Goal: Information Seeking & Learning: Learn about a topic

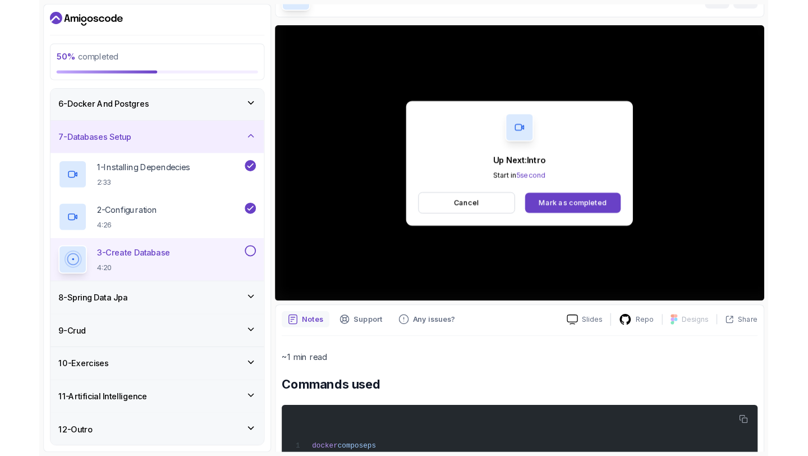
scroll to position [232, 0]
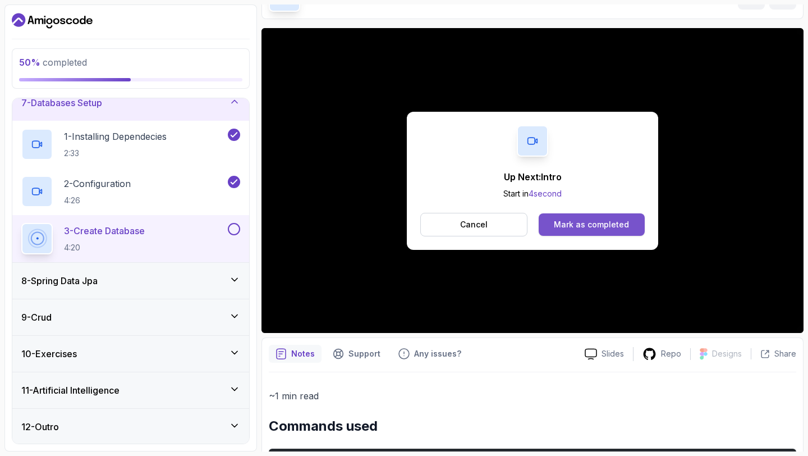
click at [589, 224] on div "Mark as completed" at bounding box center [591, 224] width 75 height 11
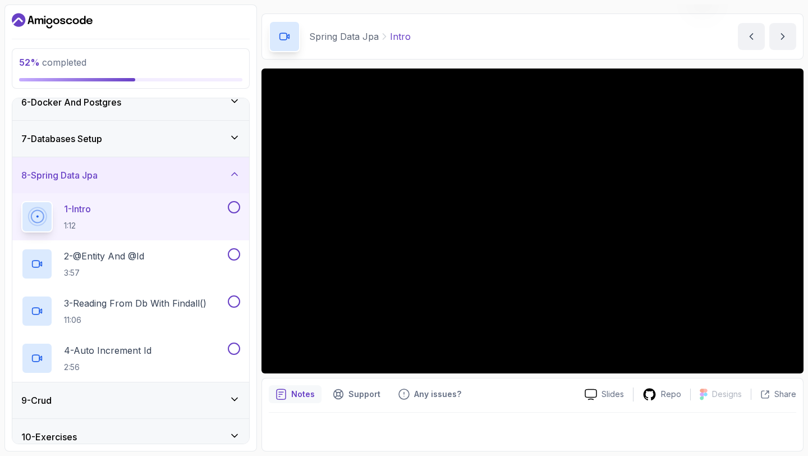
scroll to position [197, 0]
click at [227, 139] on div "7 - Databases Setup" at bounding box center [130, 137] width 219 height 13
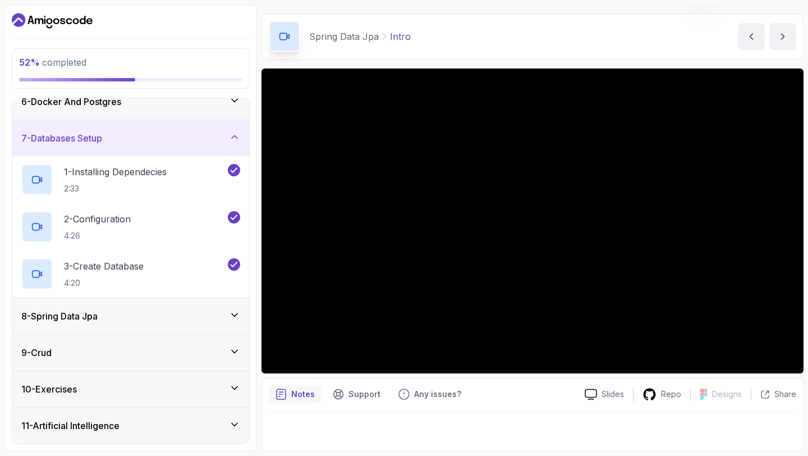
click at [227, 139] on div "7 - Databases Setup" at bounding box center [130, 137] width 219 height 13
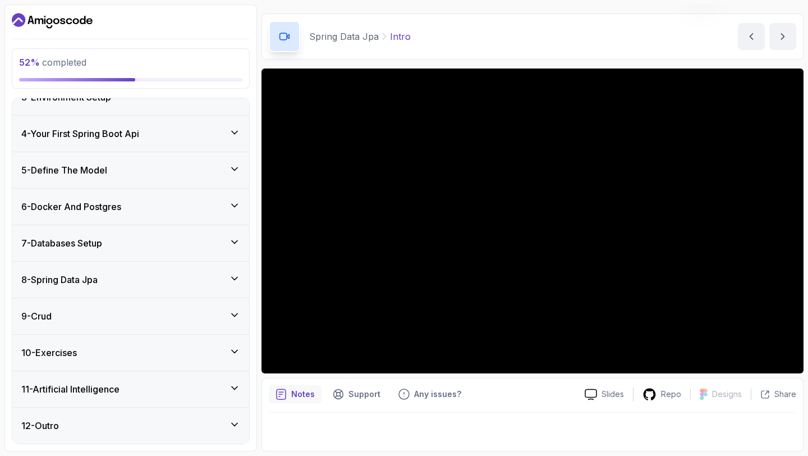
scroll to position [92, 0]
click at [200, 337] on div "10 - Exercises" at bounding box center [130, 352] width 237 height 36
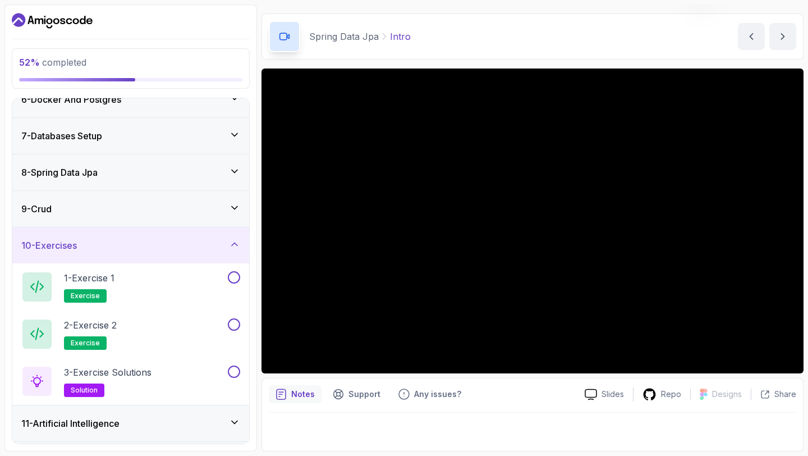
scroll to position [233, 0]
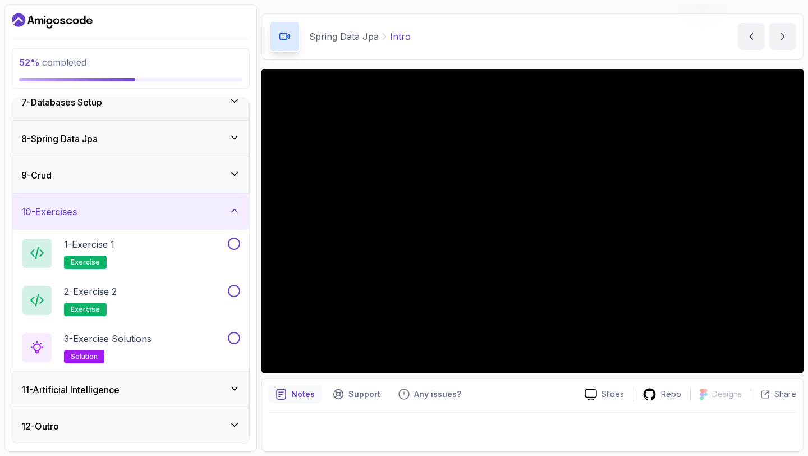
click at [229, 383] on icon at bounding box center [234, 388] width 11 height 11
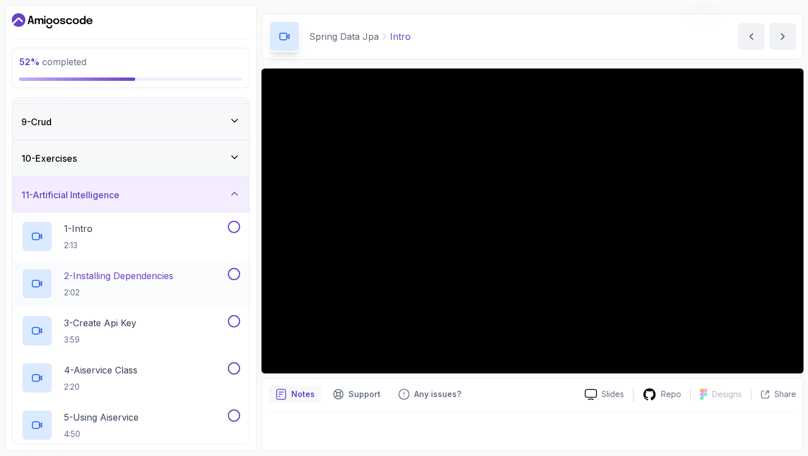
scroll to position [228, 0]
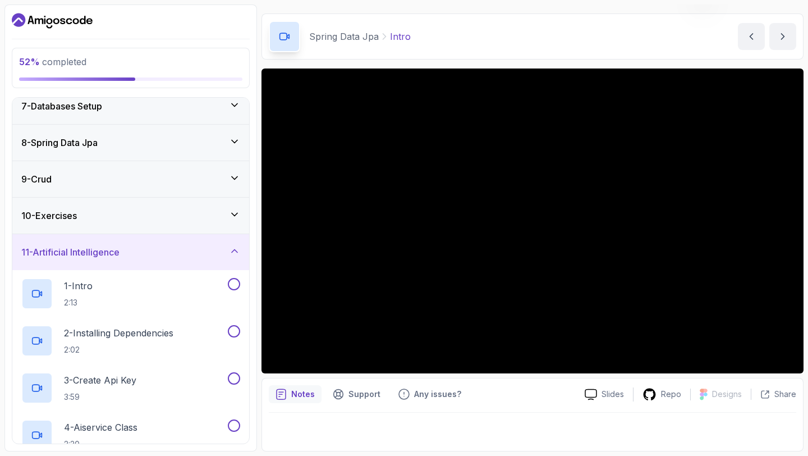
click at [229, 248] on icon at bounding box center [234, 250] width 11 height 11
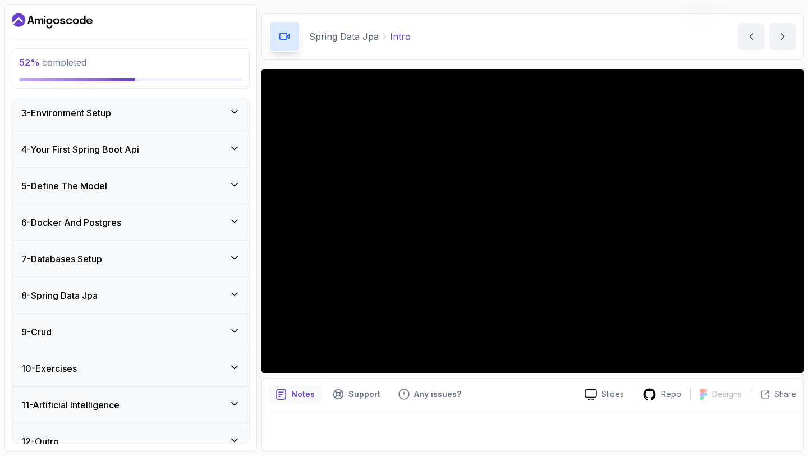
scroll to position [75, 0]
click at [172, 329] on div "9 - Crud" at bounding box center [130, 332] width 219 height 13
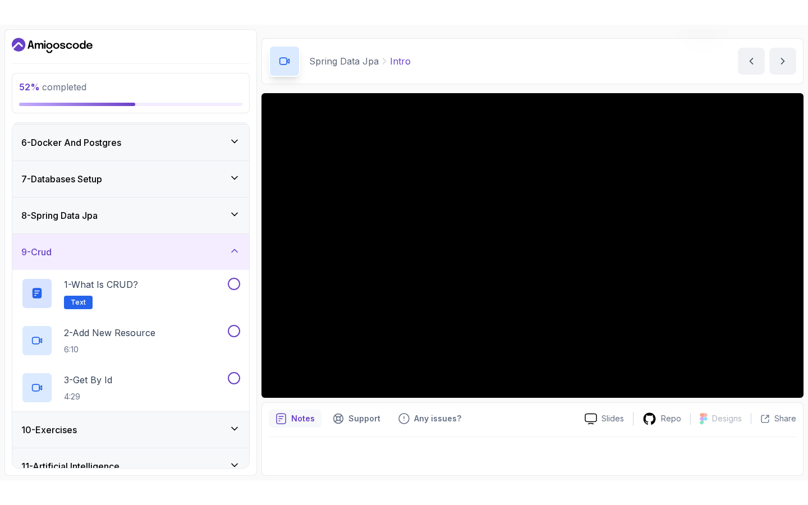
scroll to position [182, 0]
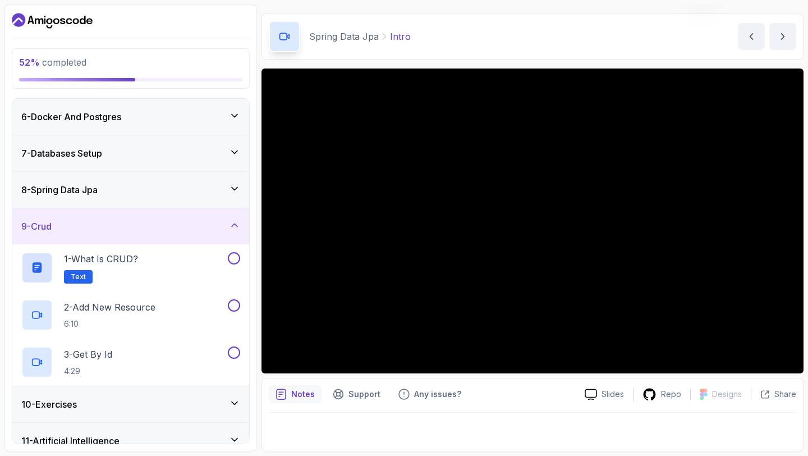
click at [203, 188] on div "8 - Spring Data Jpa" at bounding box center [130, 189] width 219 height 13
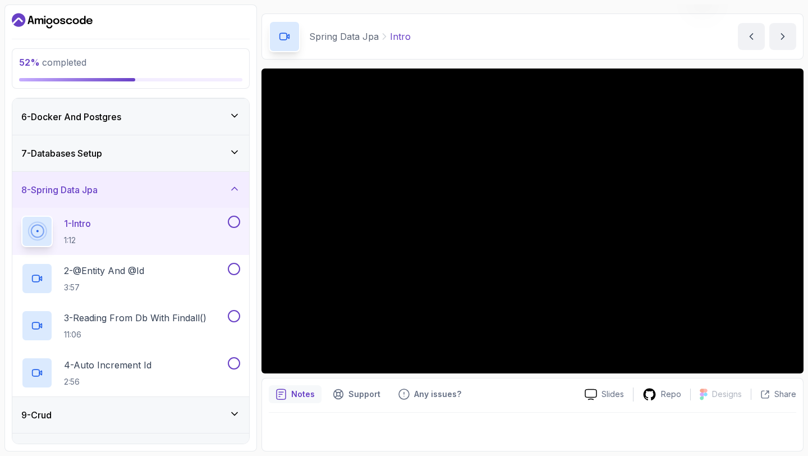
scroll to position [0, 0]
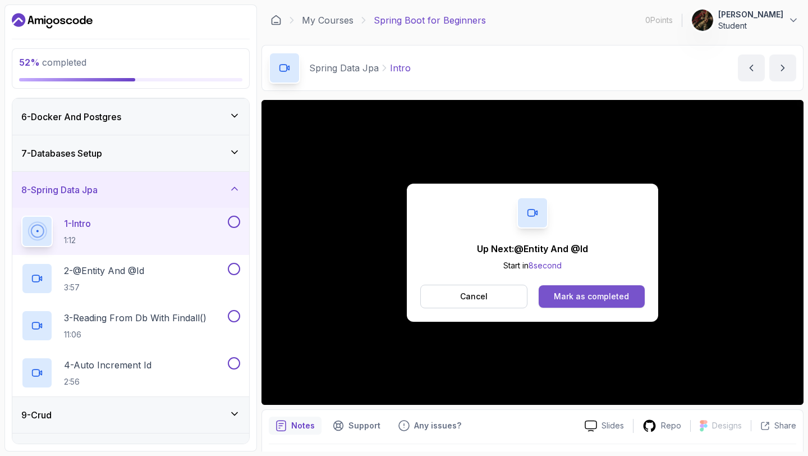
click at [600, 297] on div "Mark as completed" at bounding box center [591, 296] width 75 height 11
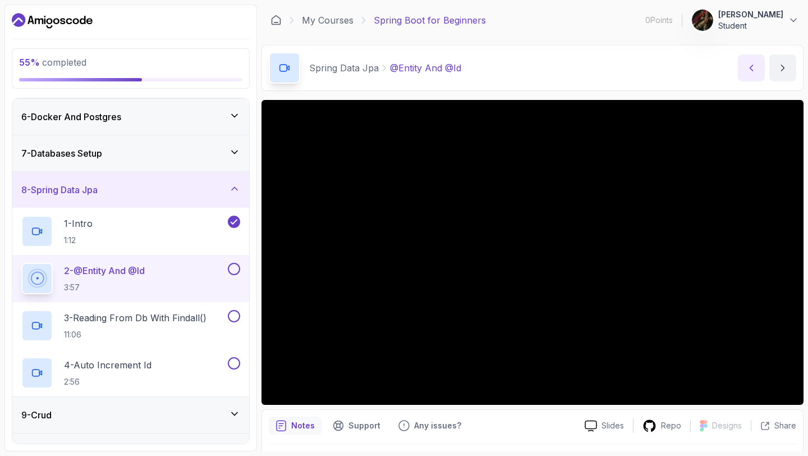
click at [756, 67] on icon "previous content" at bounding box center [751, 67] width 11 height 11
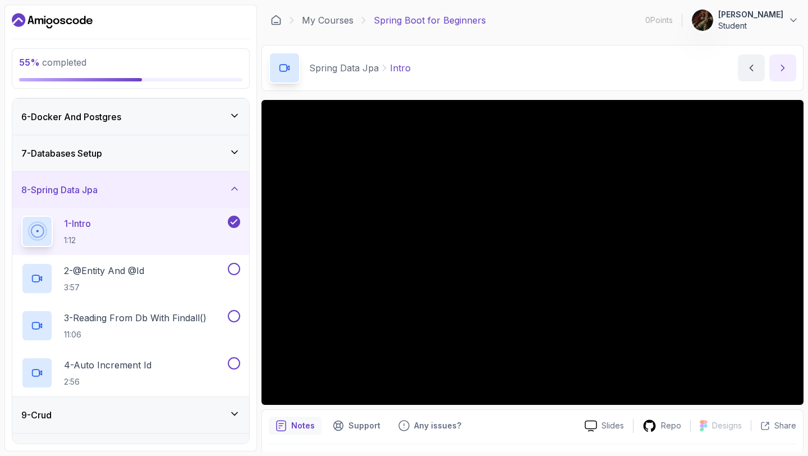
click at [783, 74] on button "next content" at bounding box center [782, 67] width 27 height 27
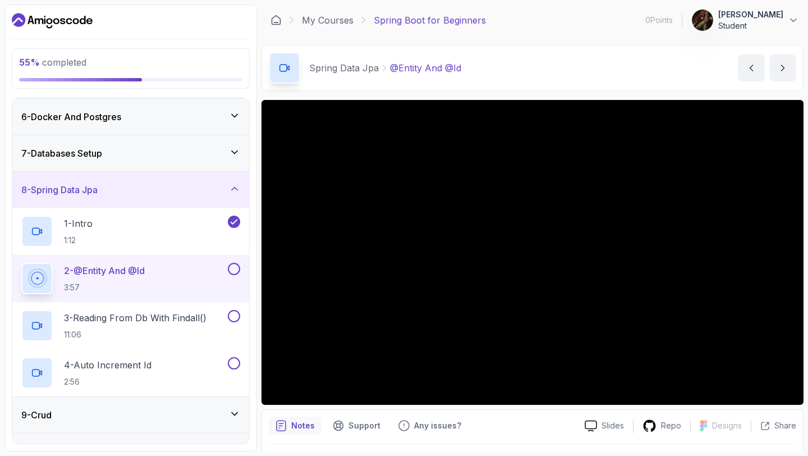
click at [227, 157] on div "7 - Databases Setup" at bounding box center [130, 152] width 219 height 13
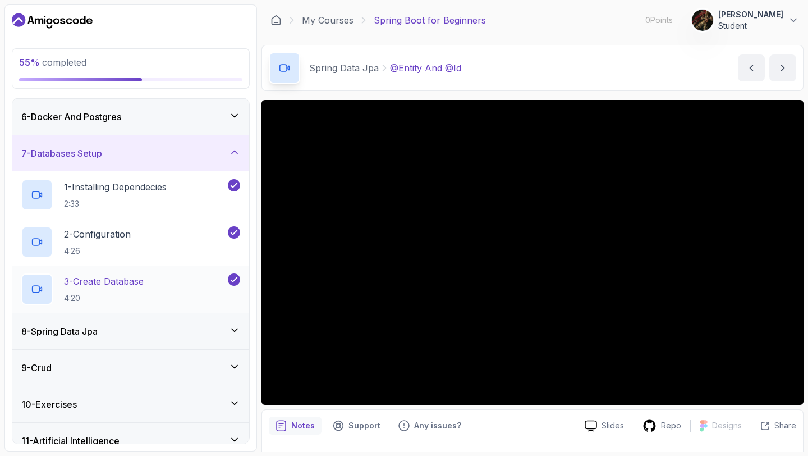
click at [175, 283] on div "3 - Create Database 4:20" at bounding box center [123, 288] width 204 height 31
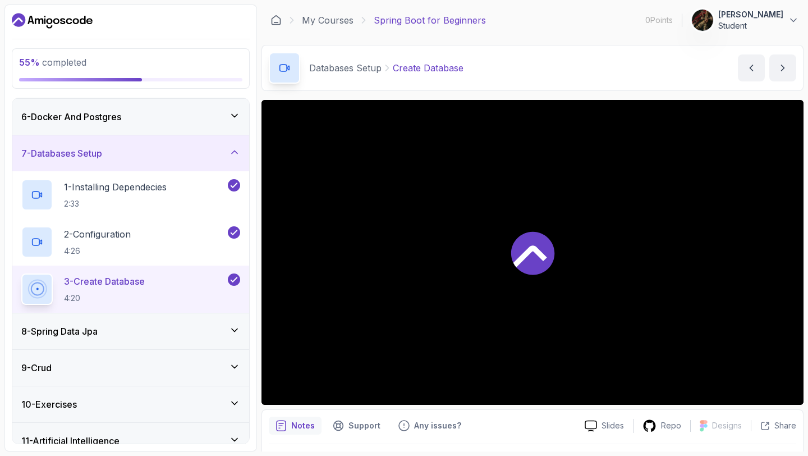
click at [175, 283] on div "3 - Create Database 4:20" at bounding box center [123, 288] width 204 height 31
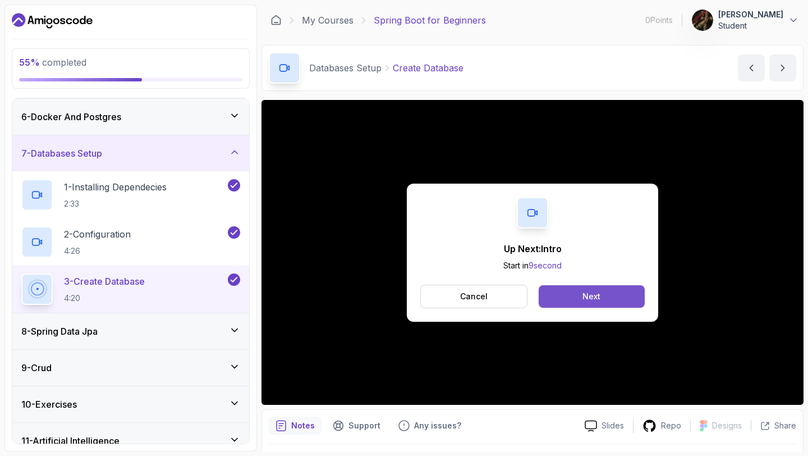
click at [564, 294] on button "Next" at bounding box center [592, 296] width 106 height 22
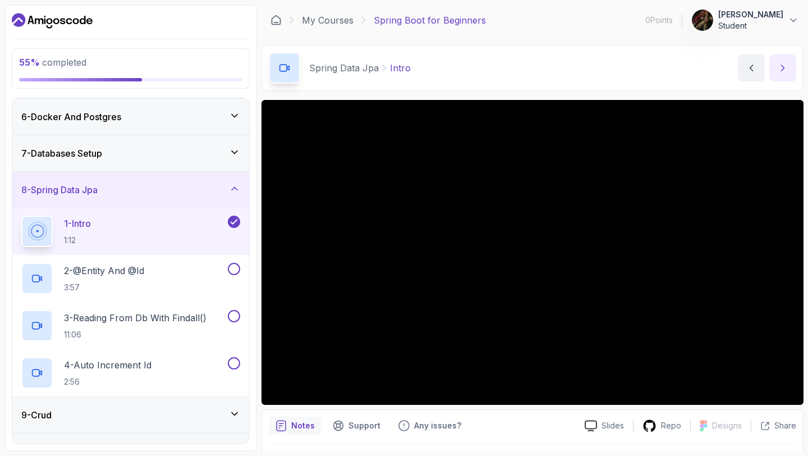
click at [781, 65] on icon "next content" at bounding box center [782, 67] width 11 height 11
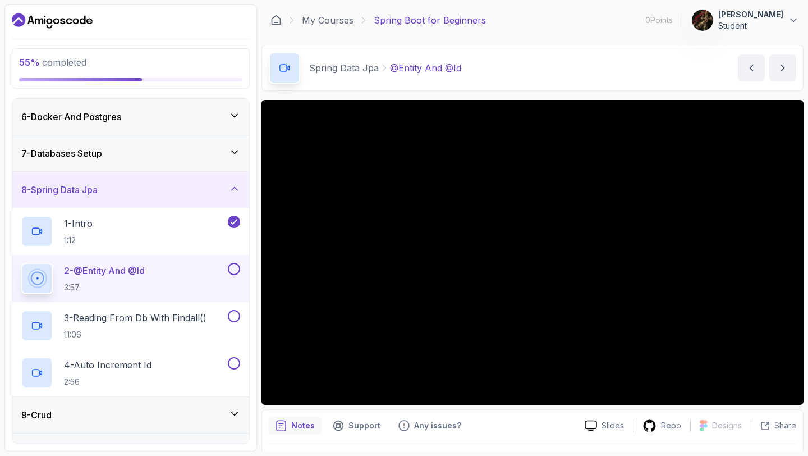
click at [229, 156] on icon at bounding box center [234, 151] width 11 height 11
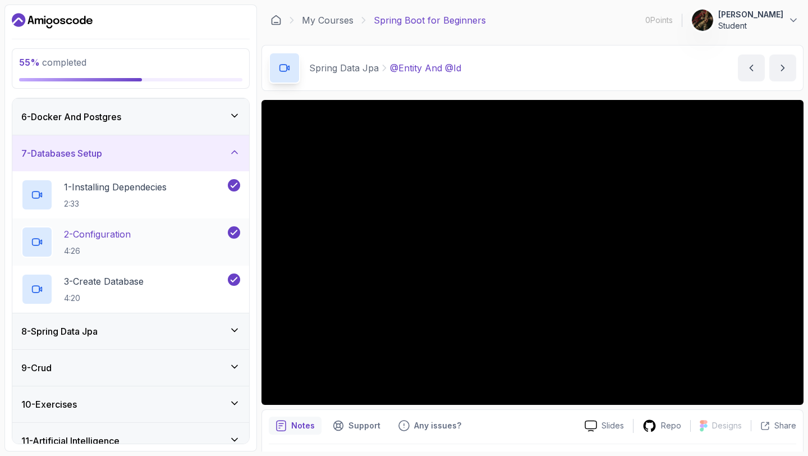
click at [175, 240] on div "2 - Configuration 4:26" at bounding box center [123, 241] width 204 height 31
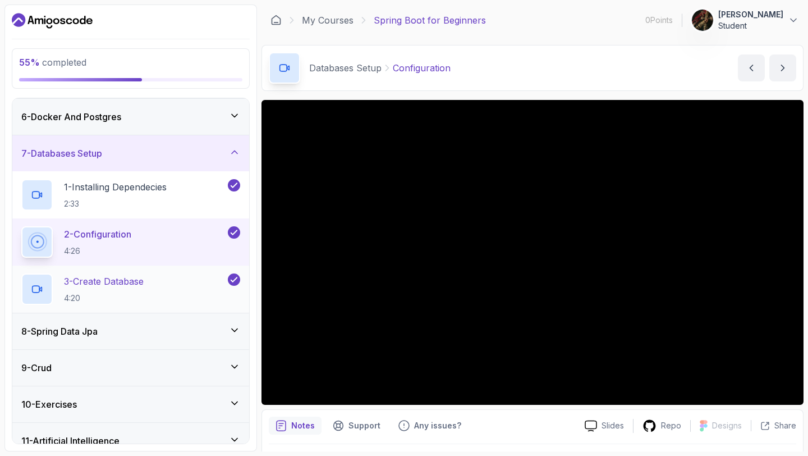
click at [174, 295] on div "3 - Create Database 4:20" at bounding box center [123, 288] width 204 height 31
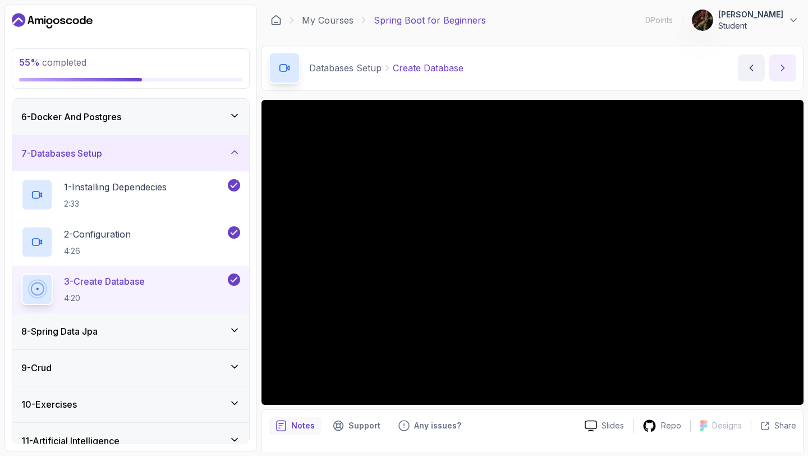
click at [779, 60] on button "next content" at bounding box center [782, 67] width 27 height 27
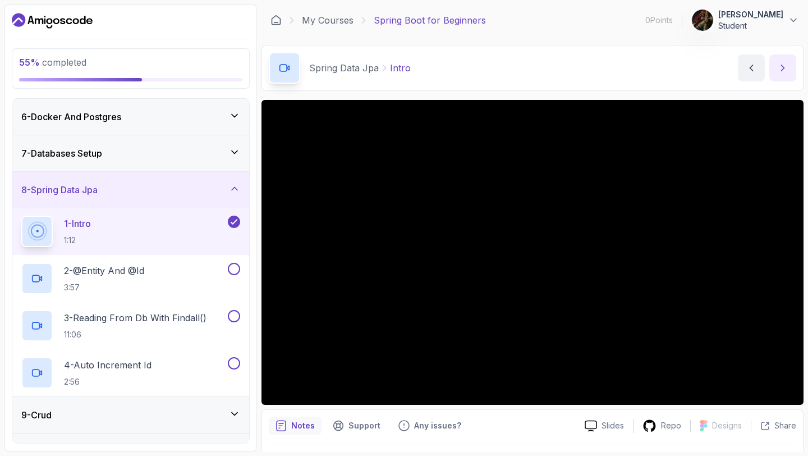
click at [778, 70] on icon "next content" at bounding box center [782, 67] width 11 height 11
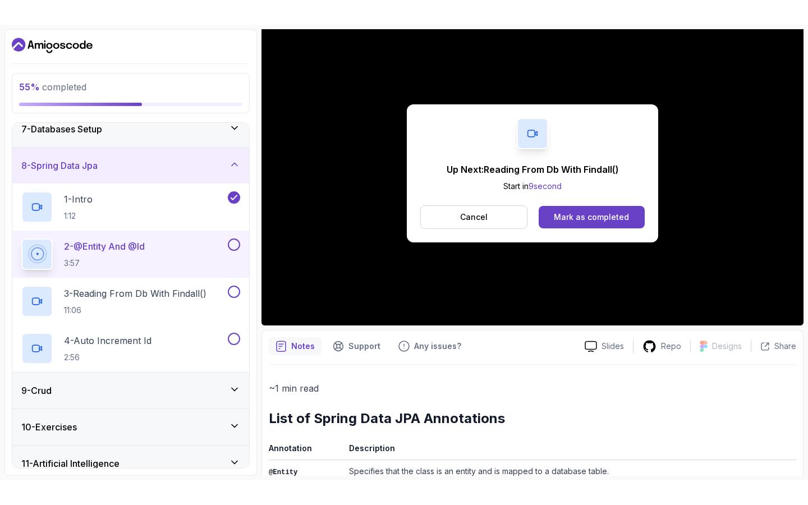
scroll to position [280, 0]
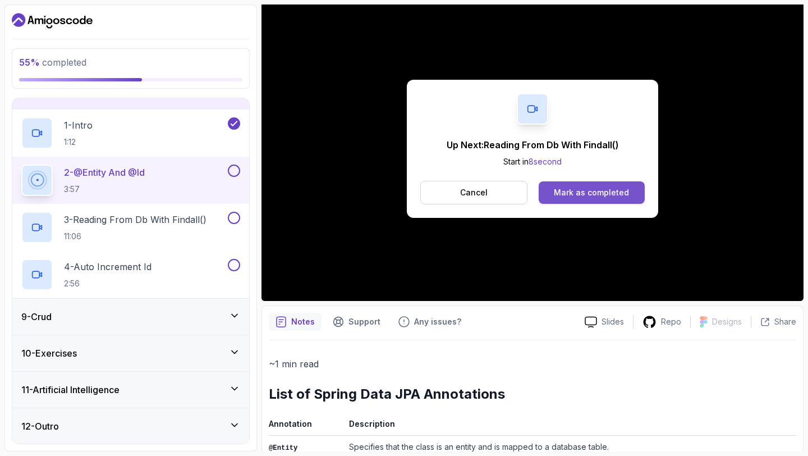
click at [578, 189] on div "Mark as completed" at bounding box center [591, 192] width 75 height 11
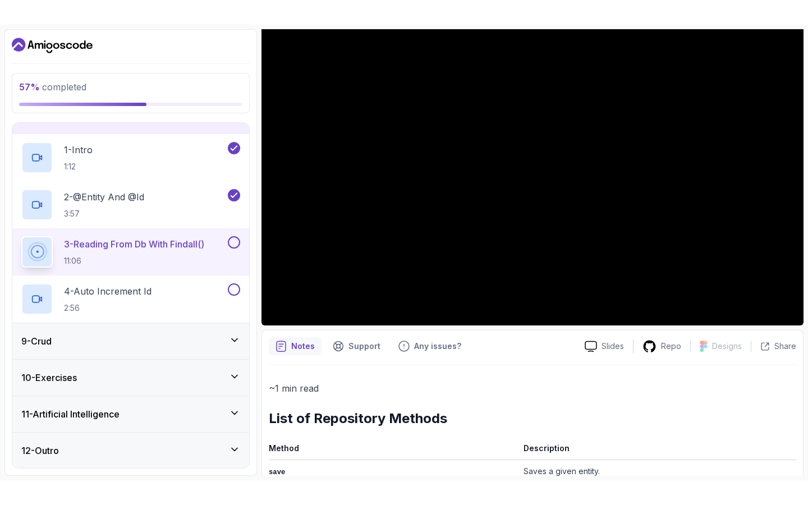
scroll to position [231, 0]
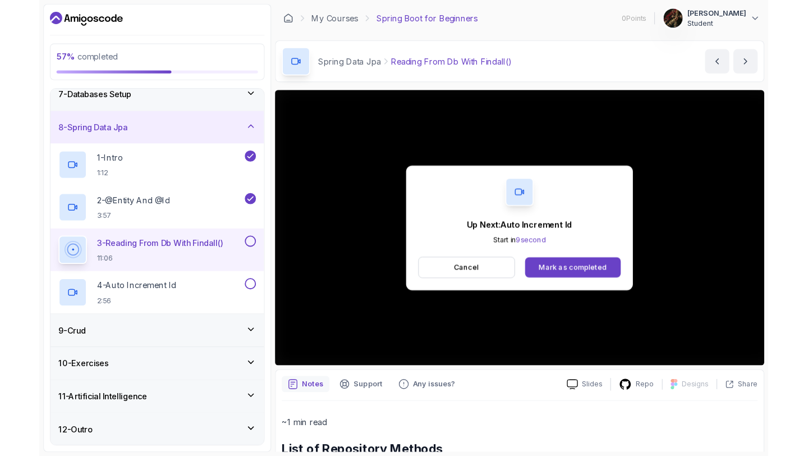
scroll to position [280, 0]
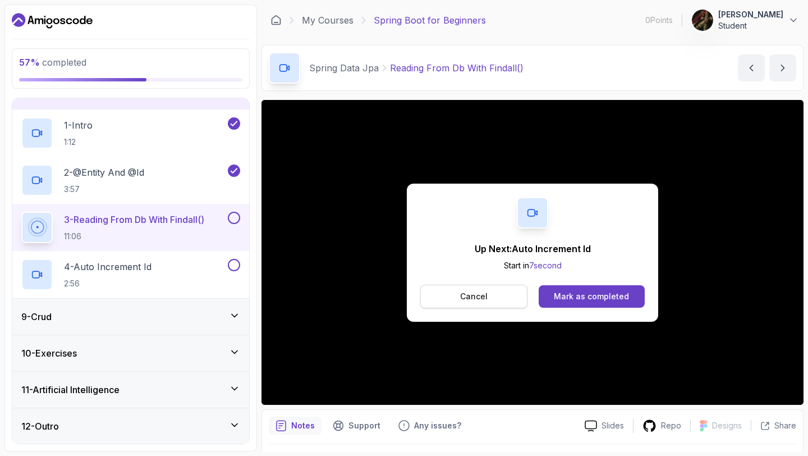
click at [479, 300] on p "Cancel" at bounding box center [473, 296] width 27 height 11
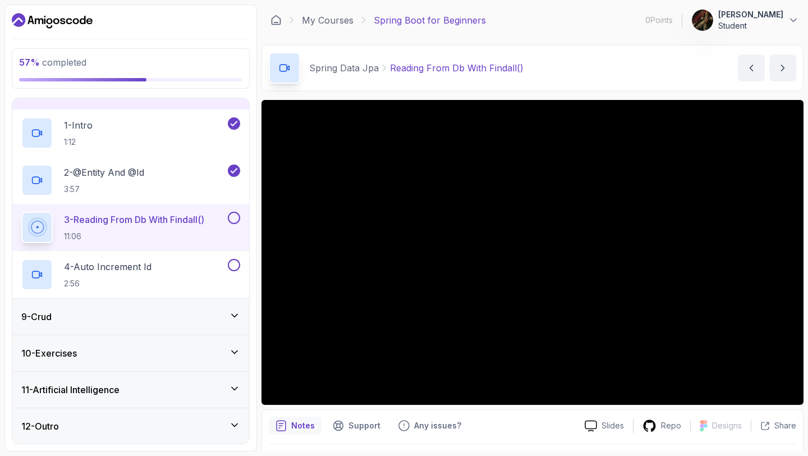
click at [228, 212] on div at bounding box center [233, 218] width 15 height 12
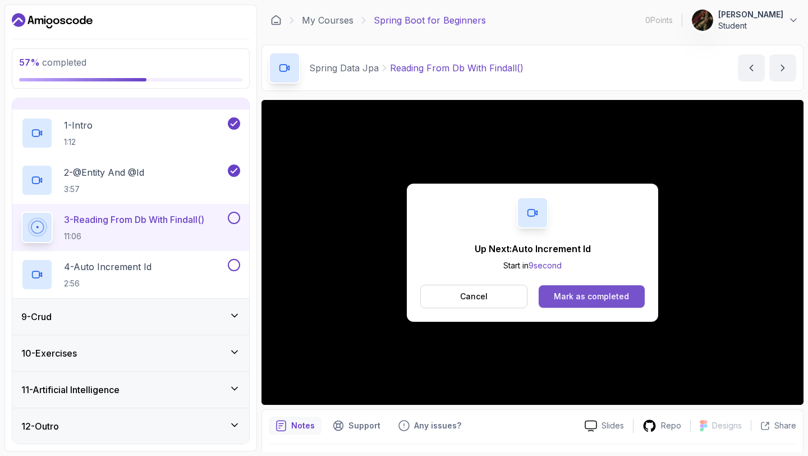
click at [559, 299] on div "Mark as completed" at bounding box center [591, 296] width 75 height 11
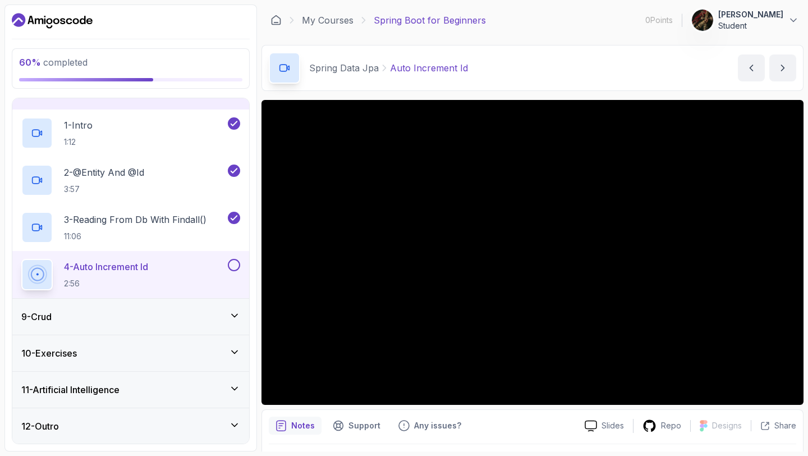
click at [227, 307] on div "9 - Crud" at bounding box center [130, 316] width 237 height 36
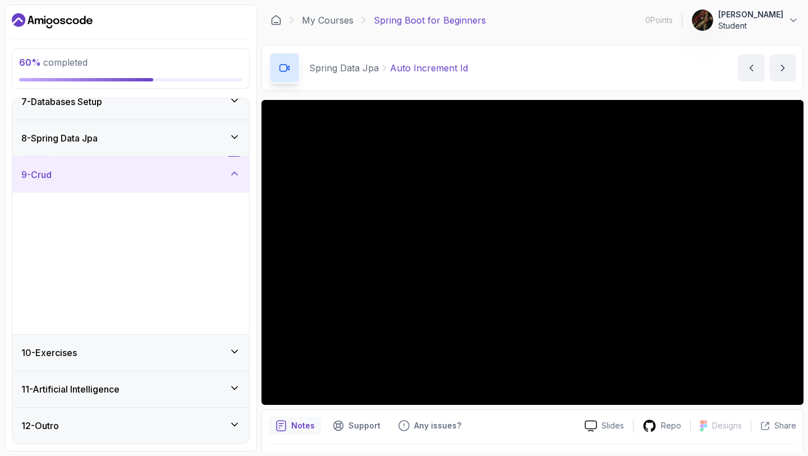
scroll to position [233, 0]
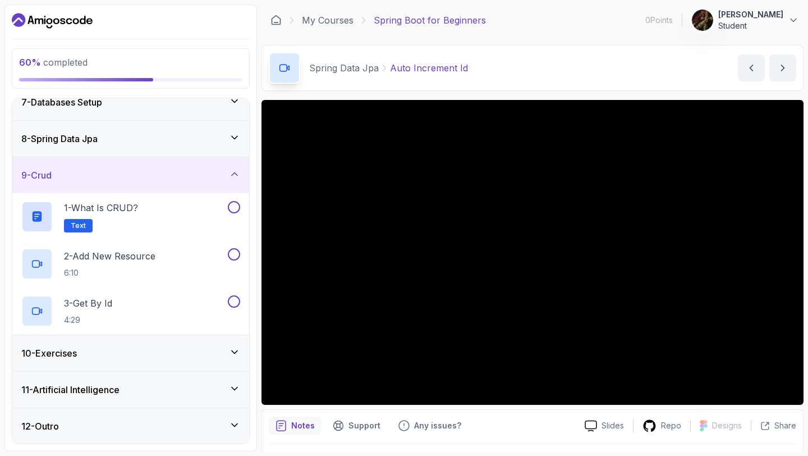
click at [235, 348] on icon at bounding box center [234, 351] width 11 height 11
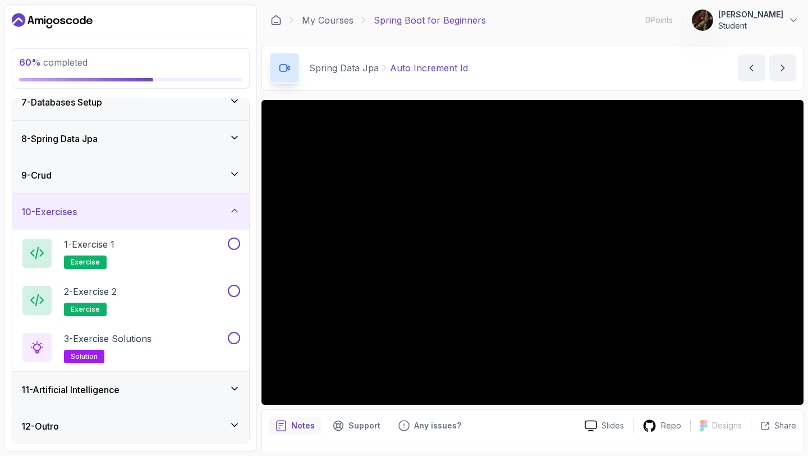
click at [232, 379] on div "11 - Artificial Intelligence" at bounding box center [130, 389] width 237 height 36
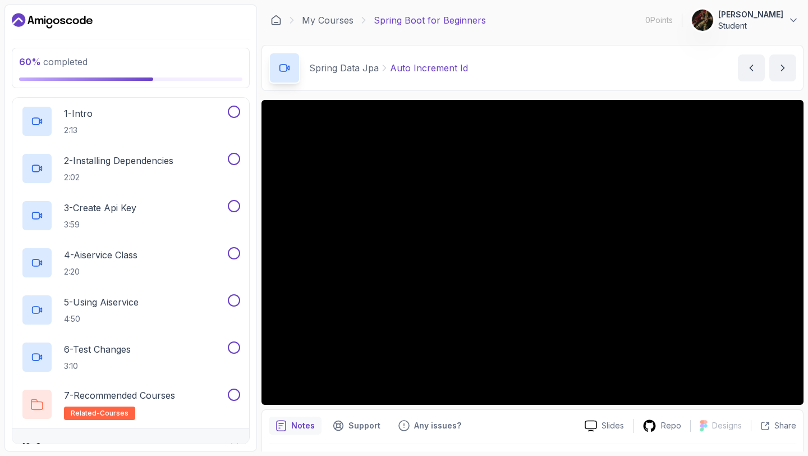
scroll to position [421, 0]
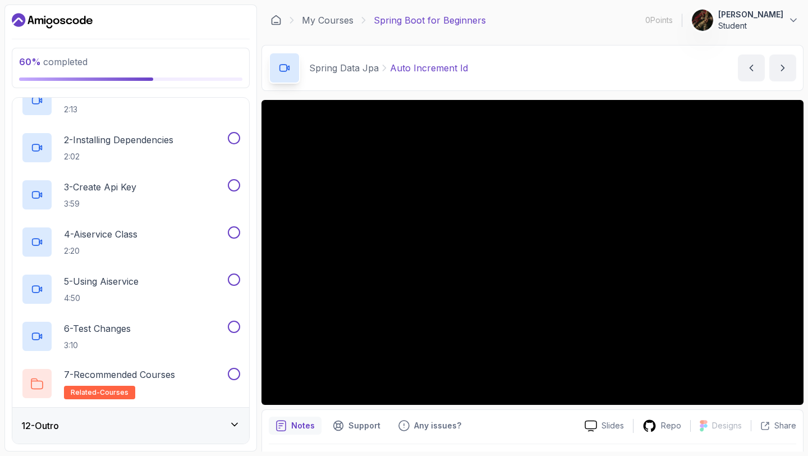
click at [232, 422] on icon at bounding box center [234, 424] width 11 height 11
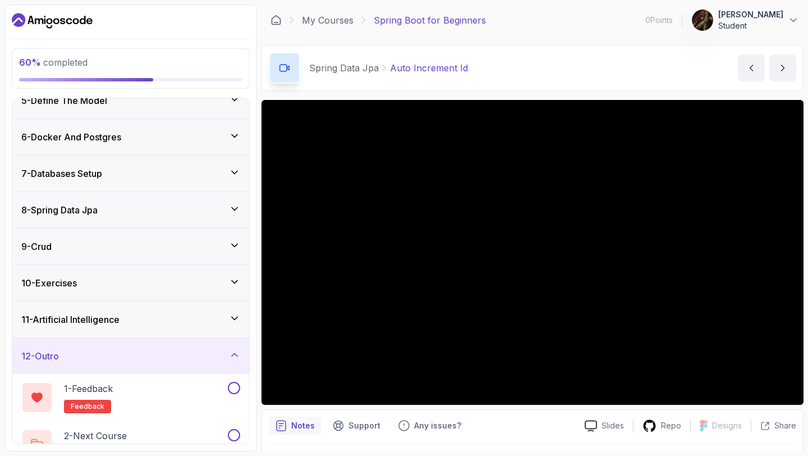
scroll to position [186, 0]
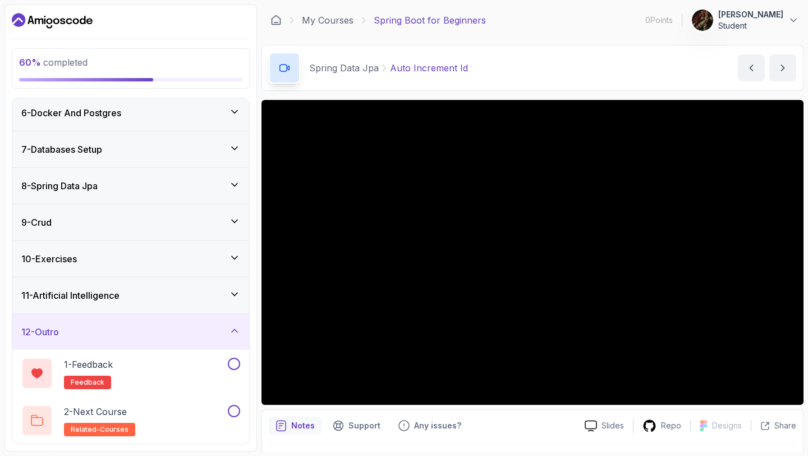
click at [232, 256] on icon at bounding box center [234, 257] width 11 height 11
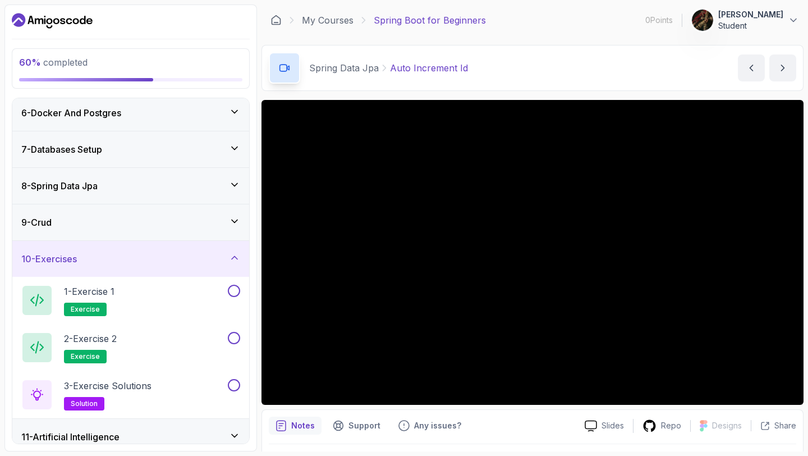
click at [232, 246] on div "10 - Exercises" at bounding box center [130, 259] width 237 height 36
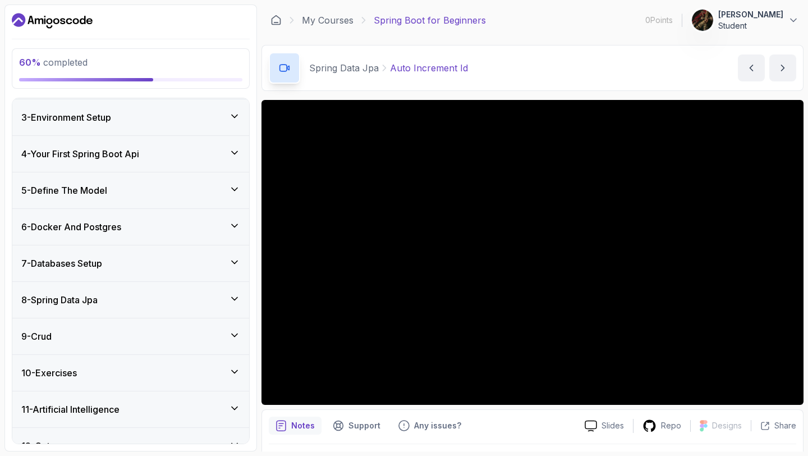
scroll to position [76, 0]
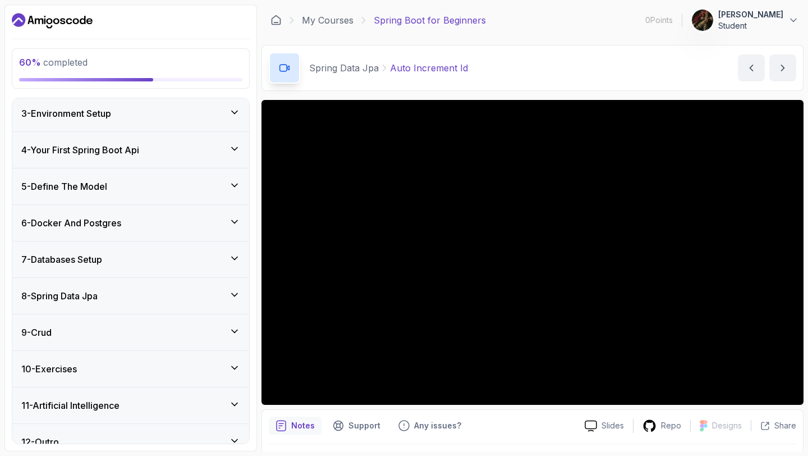
click at [231, 298] on icon at bounding box center [234, 294] width 11 height 11
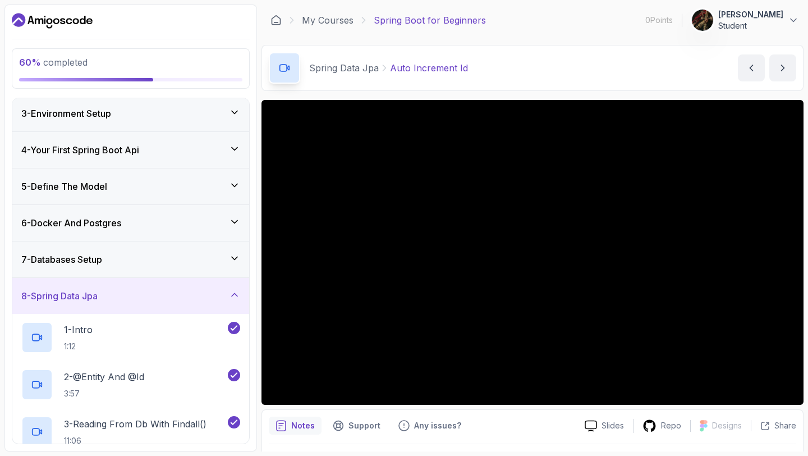
click at [231, 298] on icon at bounding box center [234, 294] width 11 height 11
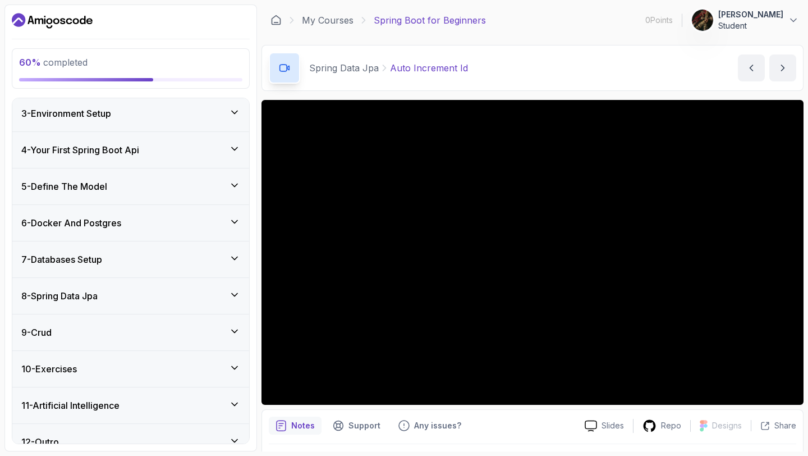
click at [231, 298] on icon at bounding box center [234, 294] width 11 height 11
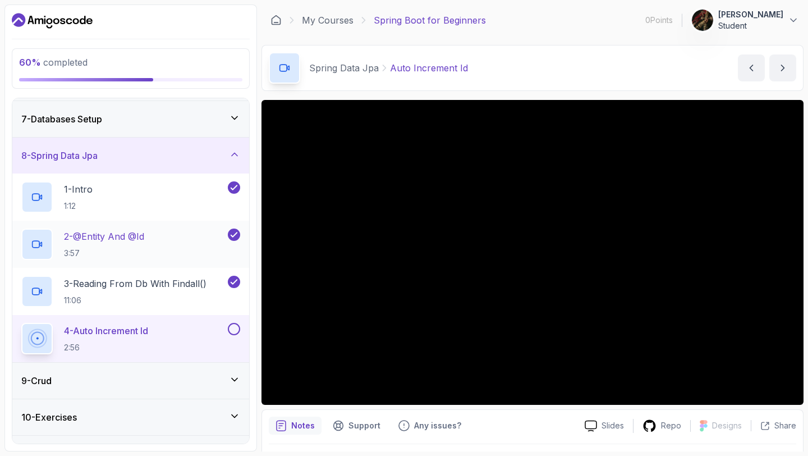
scroll to position [233, 0]
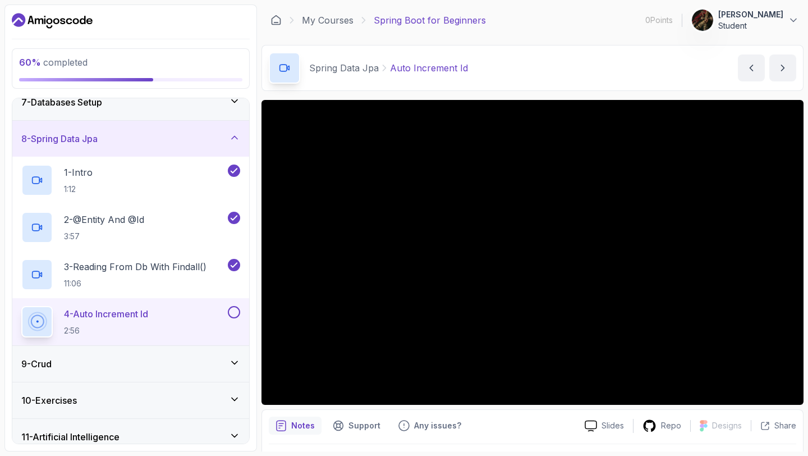
click at [232, 140] on icon at bounding box center [234, 137] width 11 height 11
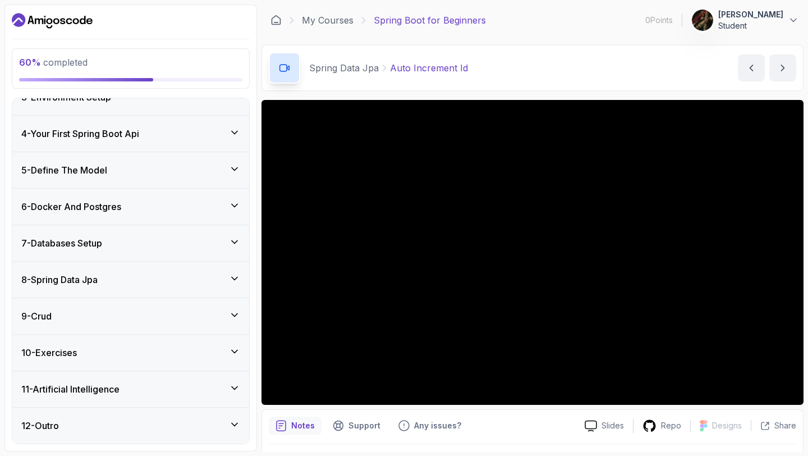
scroll to position [92, 0]
